Goal: Transaction & Acquisition: Purchase product/service

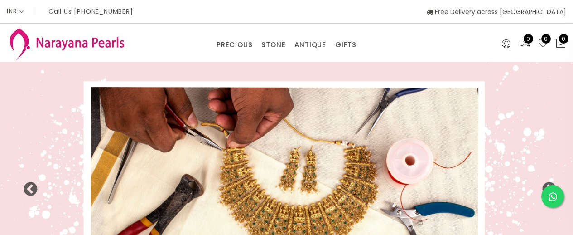
select select "INR"
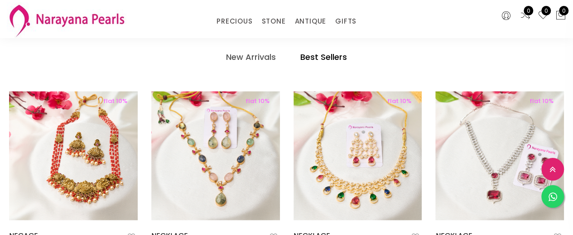
scroll to position [421, 0]
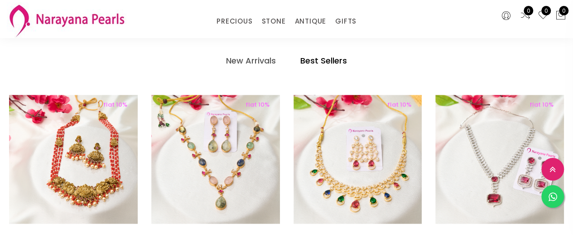
click at [327, 65] on h4 "Best Sellers" at bounding box center [323, 60] width 47 height 11
click at [313, 59] on h4 "Best Sellers" at bounding box center [323, 60] width 47 height 11
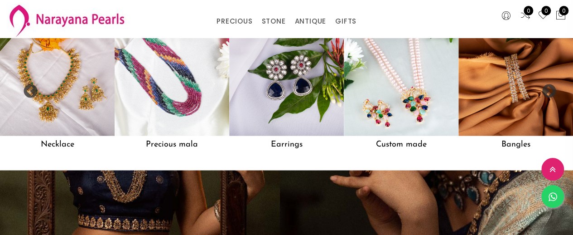
scroll to position [747, 0]
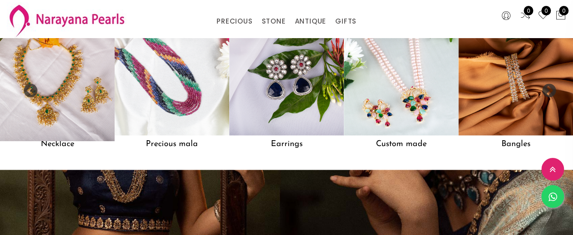
click at [63, 152] on h5 "Necklace" at bounding box center [57, 143] width 115 height 17
click at [74, 90] on img at bounding box center [57, 77] width 126 height 126
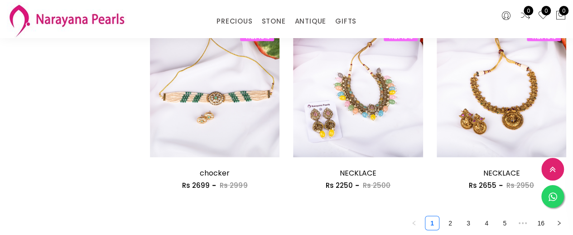
scroll to position [1155, 0]
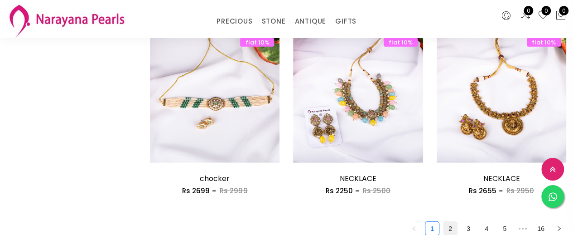
click at [451, 229] on link "2" at bounding box center [451, 229] width 14 height 14
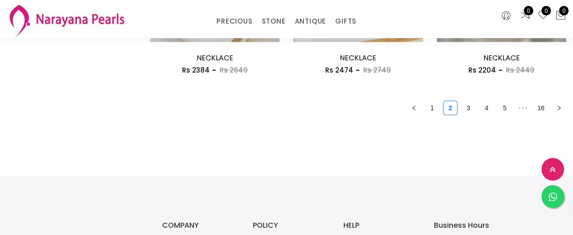
scroll to position [1278, 0]
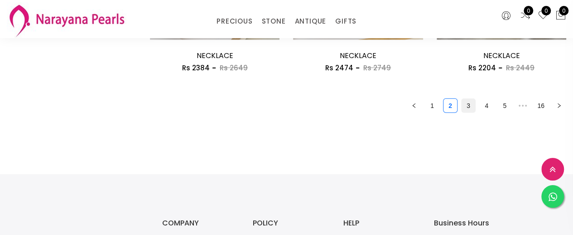
click at [470, 101] on link "3" at bounding box center [469, 106] width 14 height 14
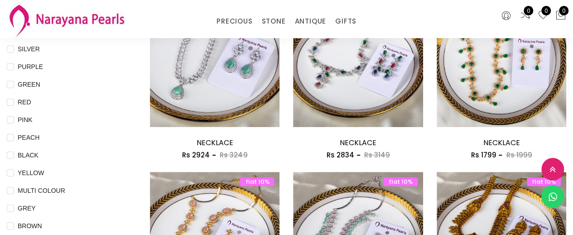
scroll to position [144, 0]
